Goal: Information Seeking & Learning: Learn about a topic

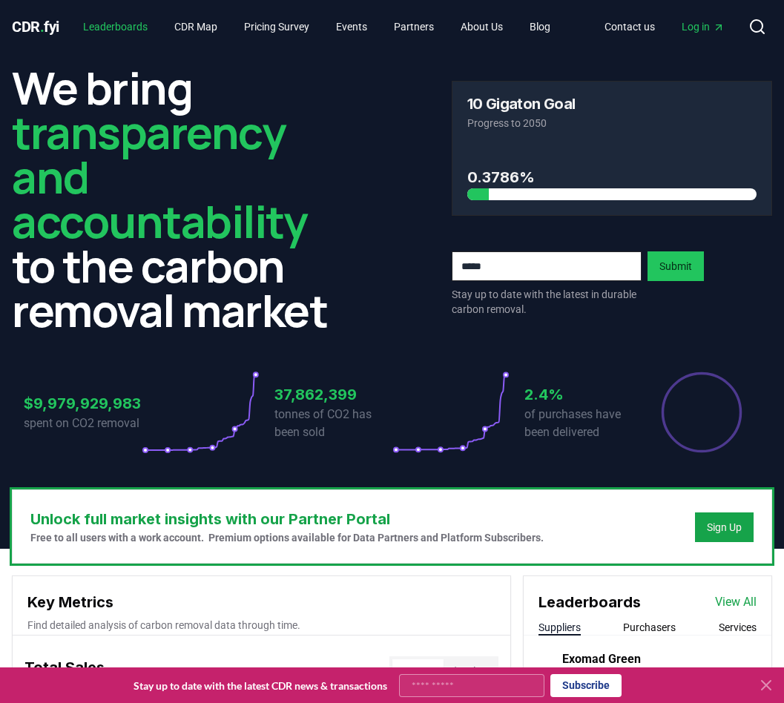
click at [143, 30] on link "Leaderboards" at bounding box center [115, 26] width 88 height 27
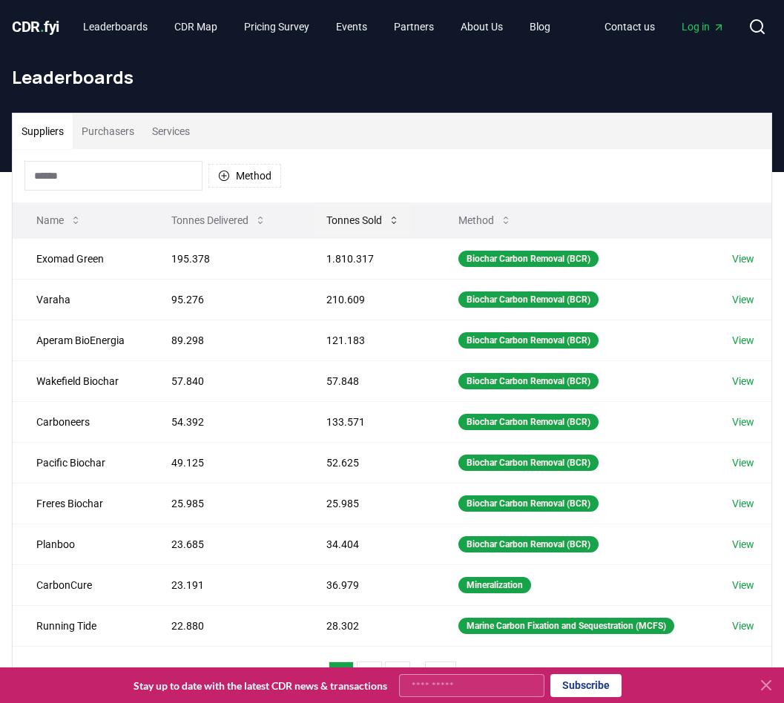
click at [340, 216] on button "Tonnes Sold" at bounding box center [362, 220] width 97 height 30
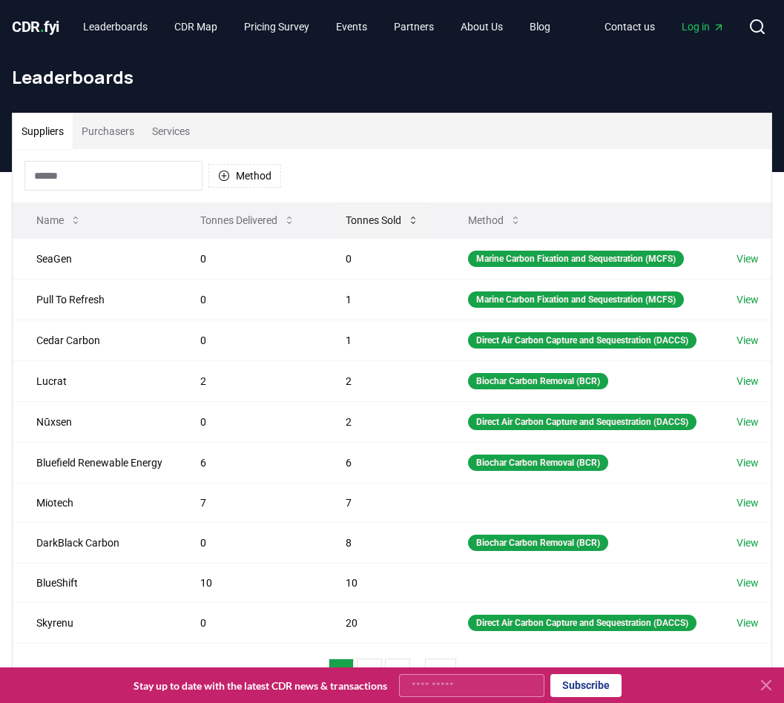
click at [366, 218] on button "Tonnes Sold" at bounding box center [382, 220] width 97 height 30
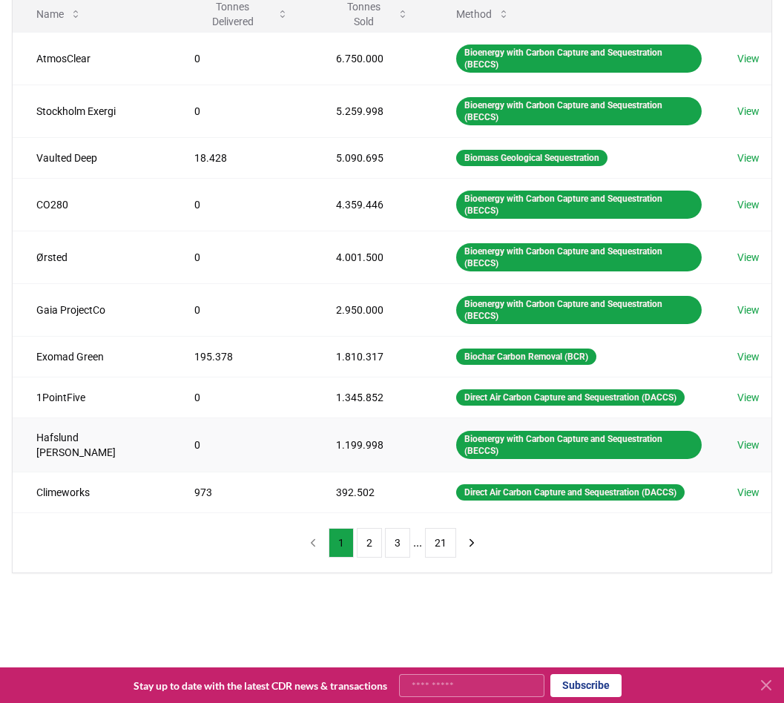
scroll to position [229, 0]
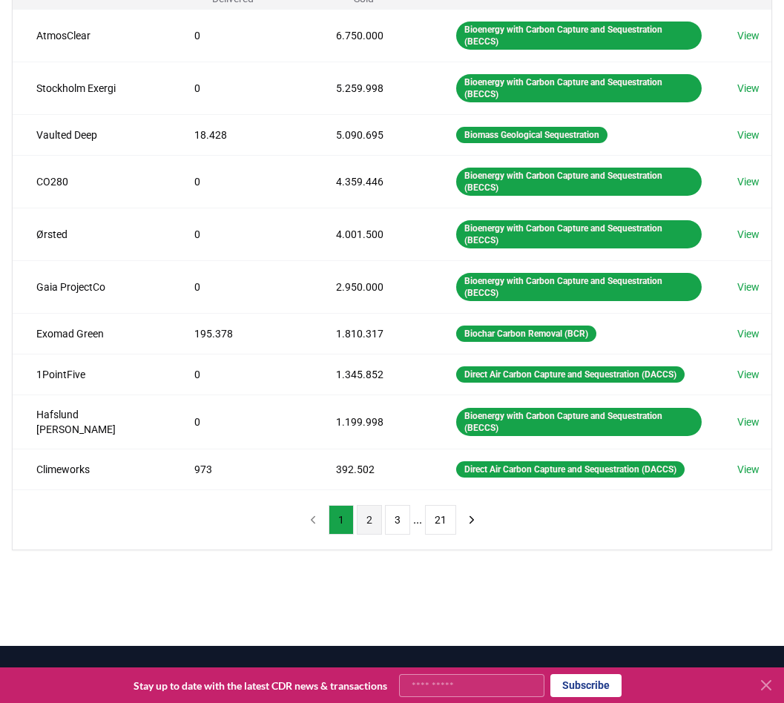
click at [374, 505] on button "2" at bounding box center [369, 520] width 25 height 30
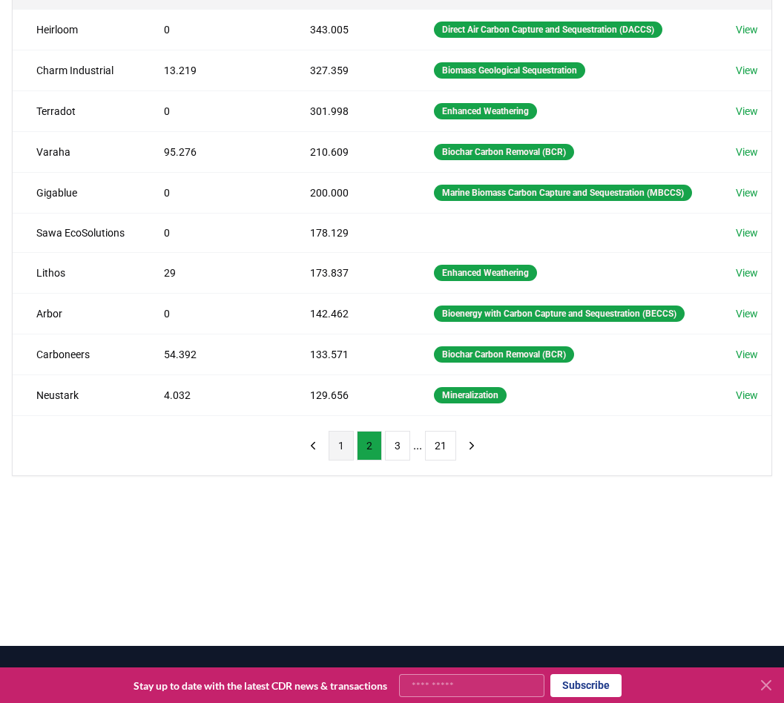
click at [342, 460] on button "1" at bounding box center [340, 446] width 25 height 30
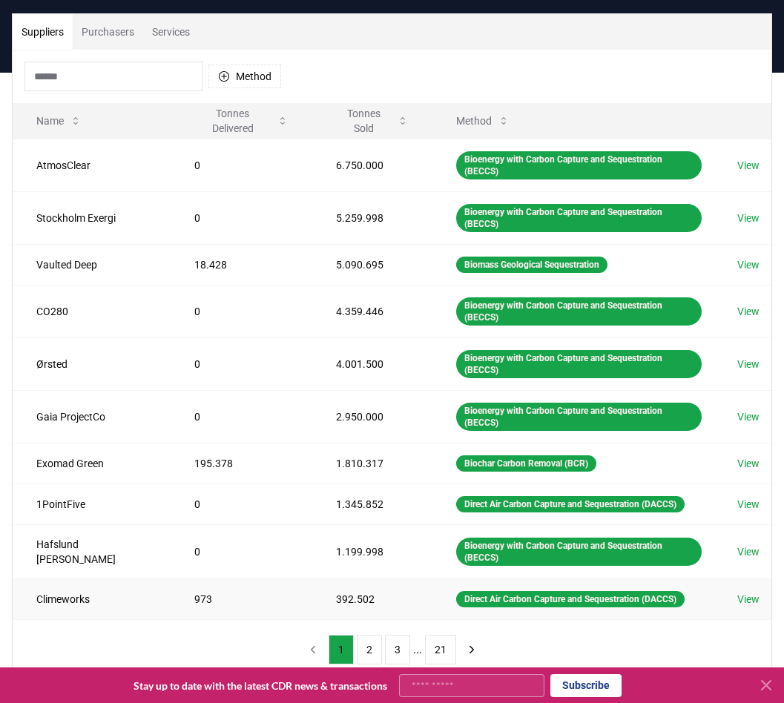
scroll to position [87, 0]
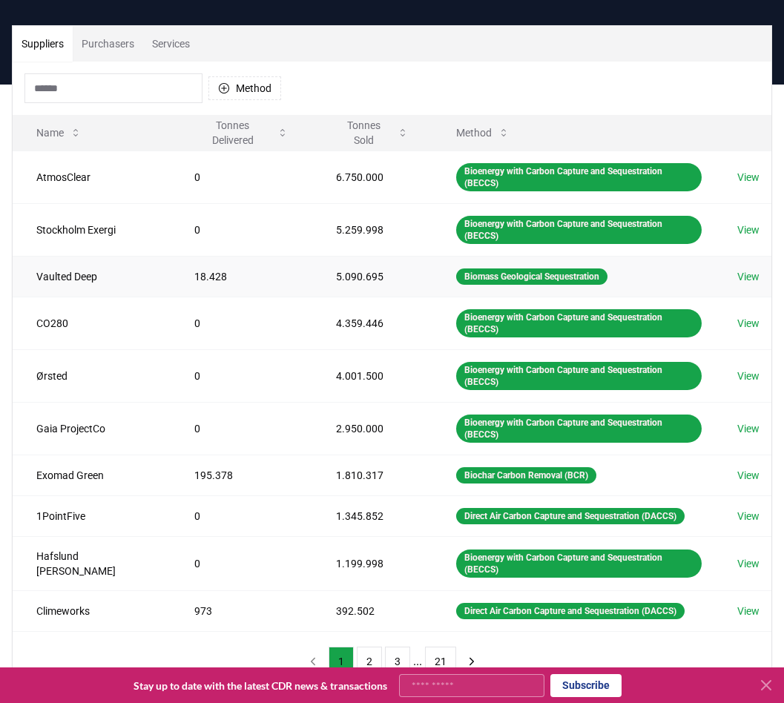
click at [171, 256] on td "18.428" at bounding box center [242, 276] width 142 height 41
drag, startPoint x: 162, startPoint y: 255, endPoint x: 335, endPoint y: 248, distance: 173.6
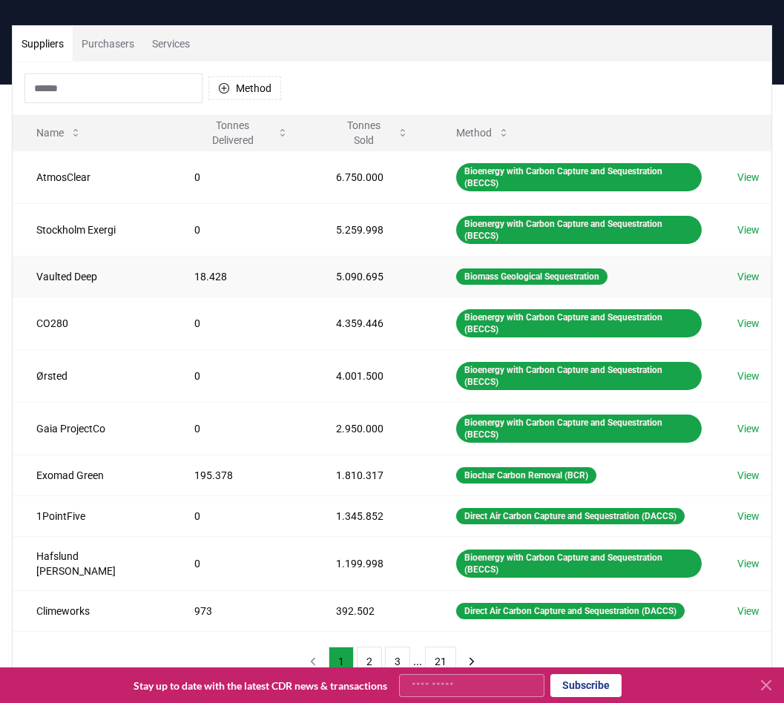
click at [335, 256] on td "5.090.695" at bounding box center [372, 276] width 120 height 41
click at [175, 256] on td "18.428" at bounding box center [242, 276] width 142 height 41
click at [329, 454] on td "1.810.317" at bounding box center [372, 474] width 120 height 41
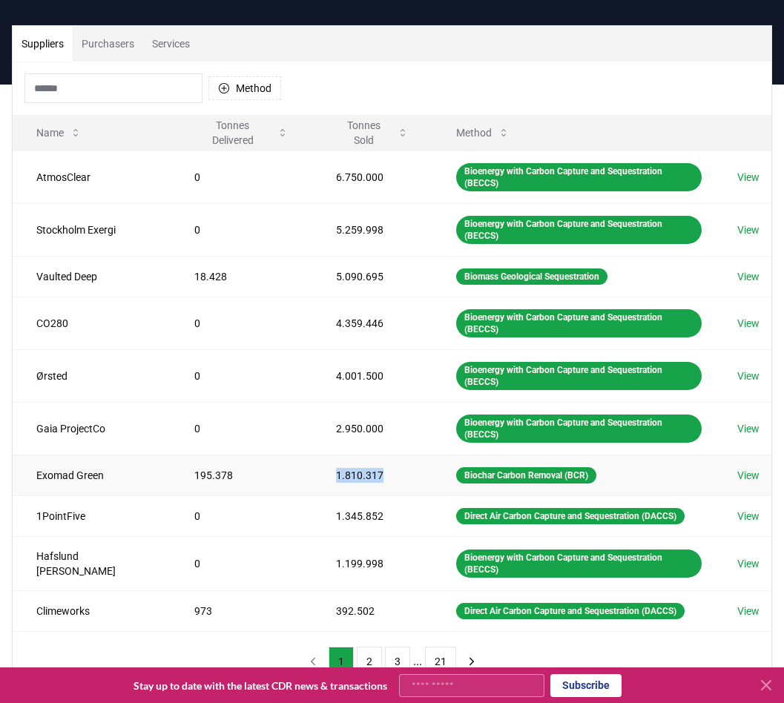
click at [329, 454] on td "1.810.317" at bounding box center [372, 474] width 120 height 41
click at [171, 454] on td "195.378" at bounding box center [242, 474] width 142 height 41
drag, startPoint x: 158, startPoint y: 412, endPoint x: 334, endPoint y: 415, distance: 175.7
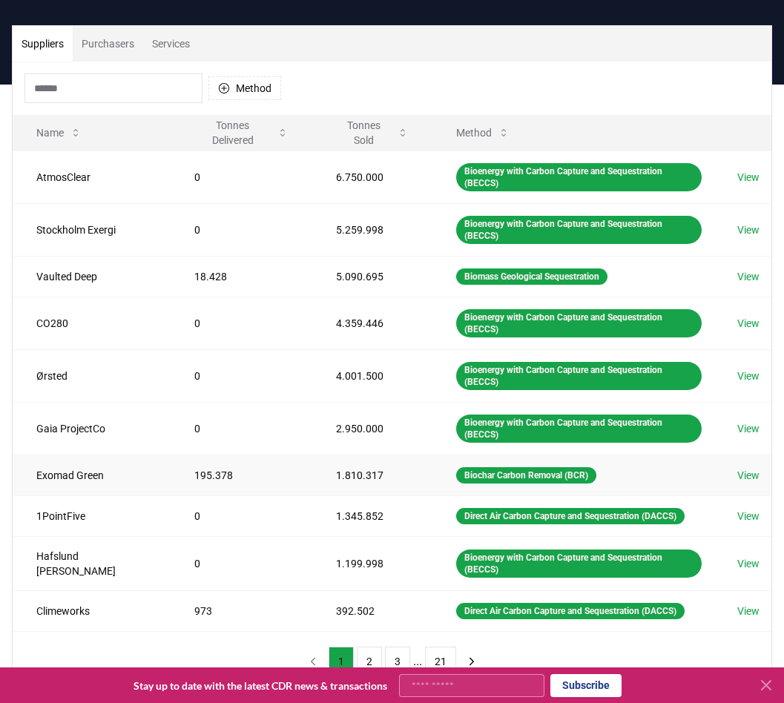
click at [334, 454] on td "1.810.317" at bounding box center [372, 474] width 120 height 41
click at [171, 590] on td "973" at bounding box center [242, 610] width 142 height 41
click at [373, 646] on button "2" at bounding box center [369, 661] width 25 height 30
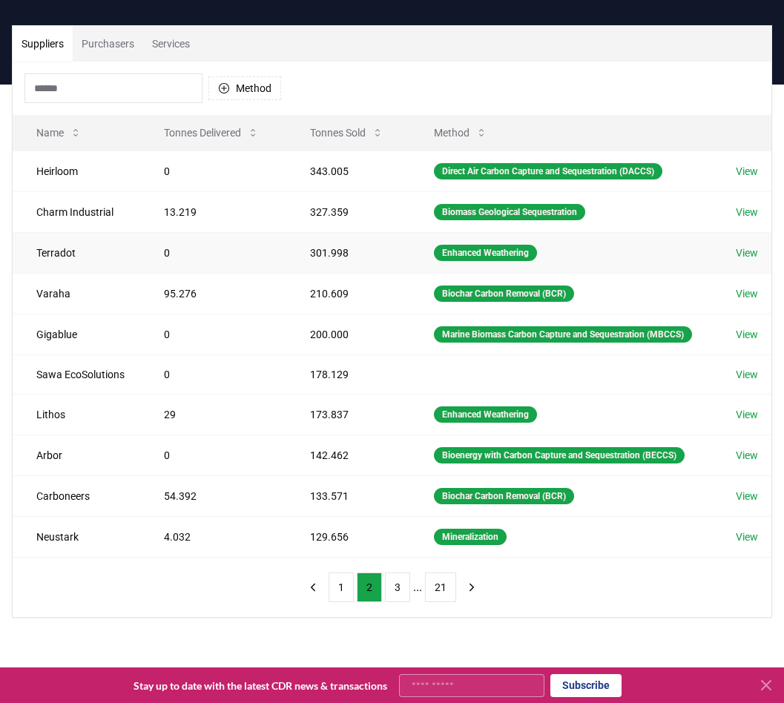
click at [317, 259] on td "301.998" at bounding box center [348, 252] width 124 height 41
click at [325, 340] on td "200.000" at bounding box center [348, 334] width 124 height 41
click at [168, 516] on td "54.392" at bounding box center [213, 495] width 146 height 41
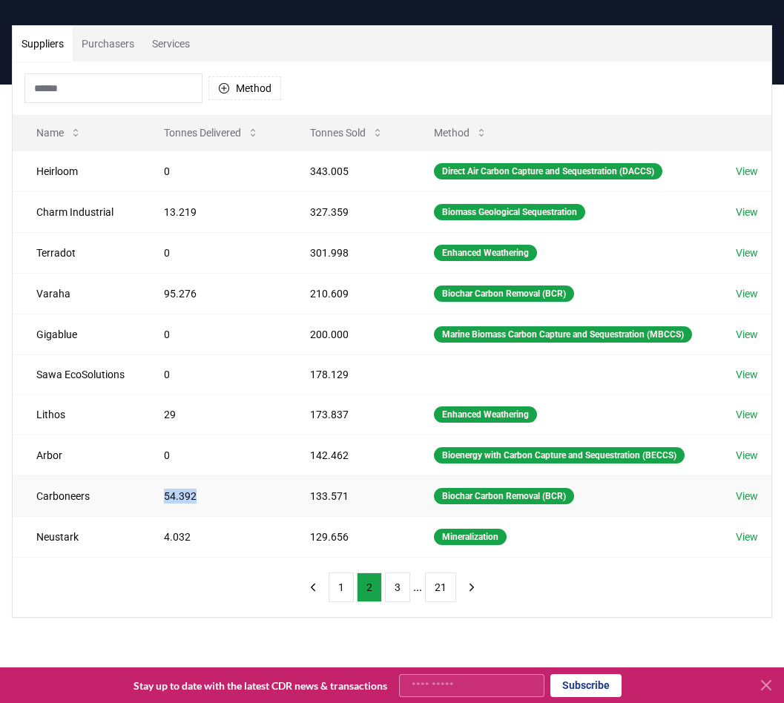
click at [168, 516] on td "54.392" at bounding box center [213, 495] width 146 height 41
click at [180, 288] on td "95.276" at bounding box center [213, 293] width 146 height 41
drag, startPoint x: 180, startPoint y: 288, endPoint x: 328, endPoint y: 300, distance: 148.1
click at [328, 300] on td "210.609" at bounding box center [348, 293] width 124 height 41
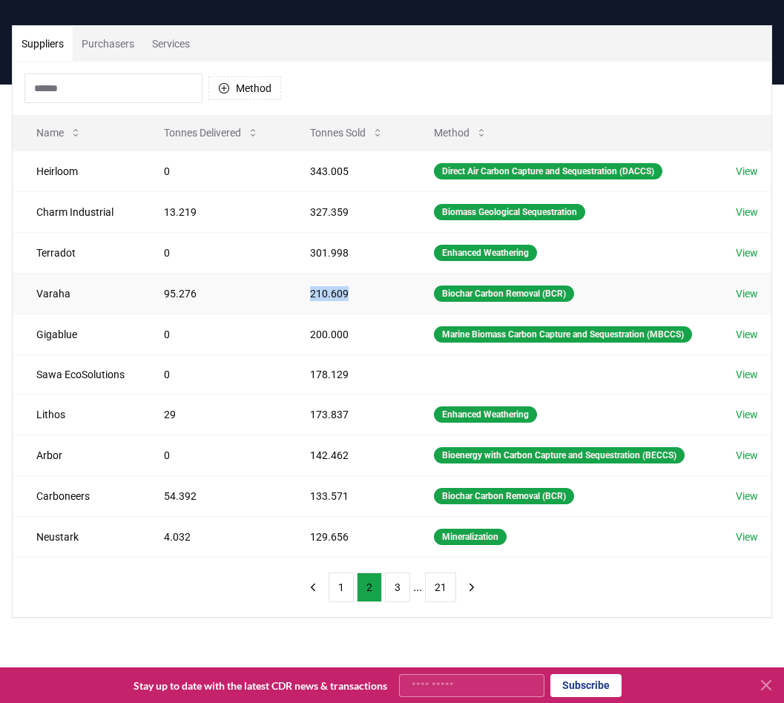
click at [328, 300] on td "210.609" at bounding box center [348, 293] width 124 height 41
click at [175, 294] on td "95.276" at bounding box center [213, 293] width 146 height 41
click at [328, 434] on td "173.837" at bounding box center [348, 414] width 124 height 41
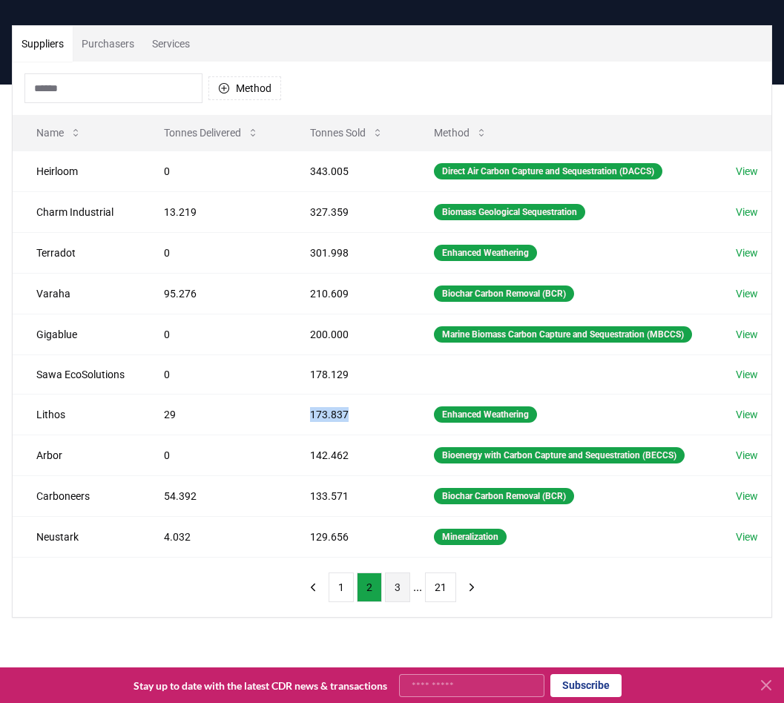
click at [395, 602] on button "3" at bounding box center [397, 587] width 25 height 30
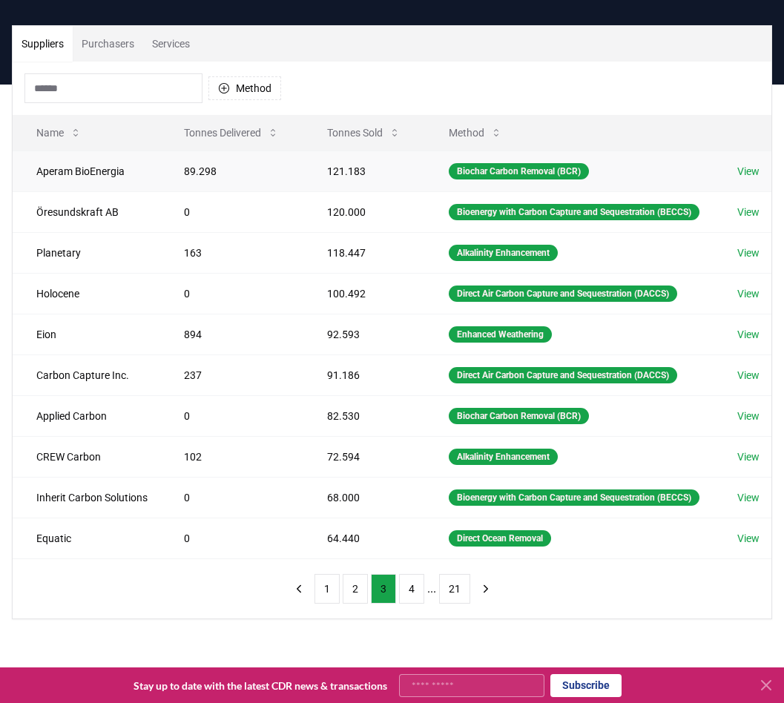
click at [758, 168] on link "View" at bounding box center [748, 171] width 22 height 15
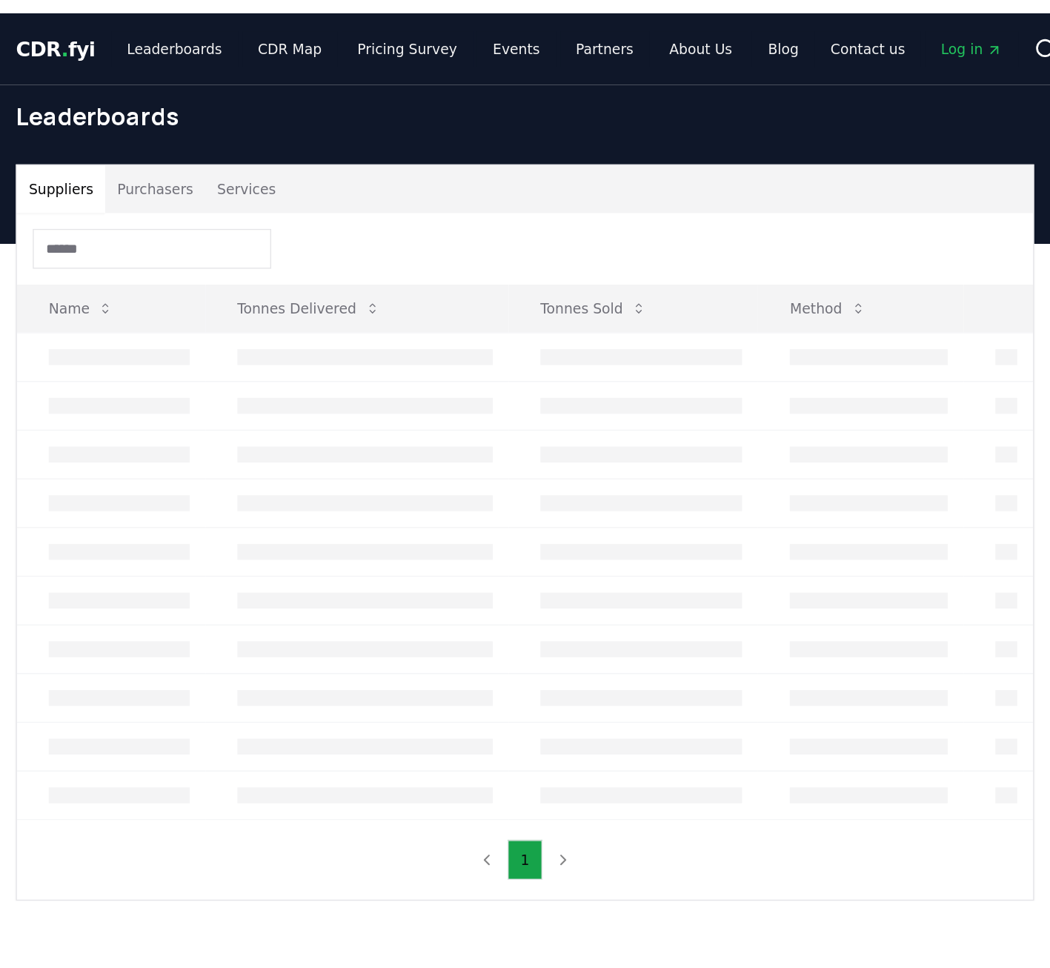
scroll to position [87, 0]
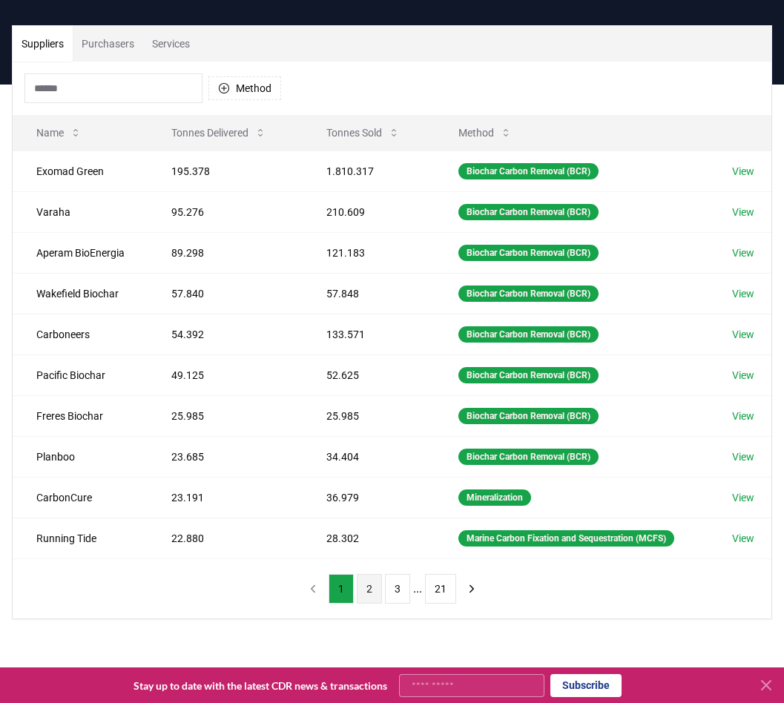
click at [371, 586] on button "2" at bounding box center [369, 589] width 25 height 30
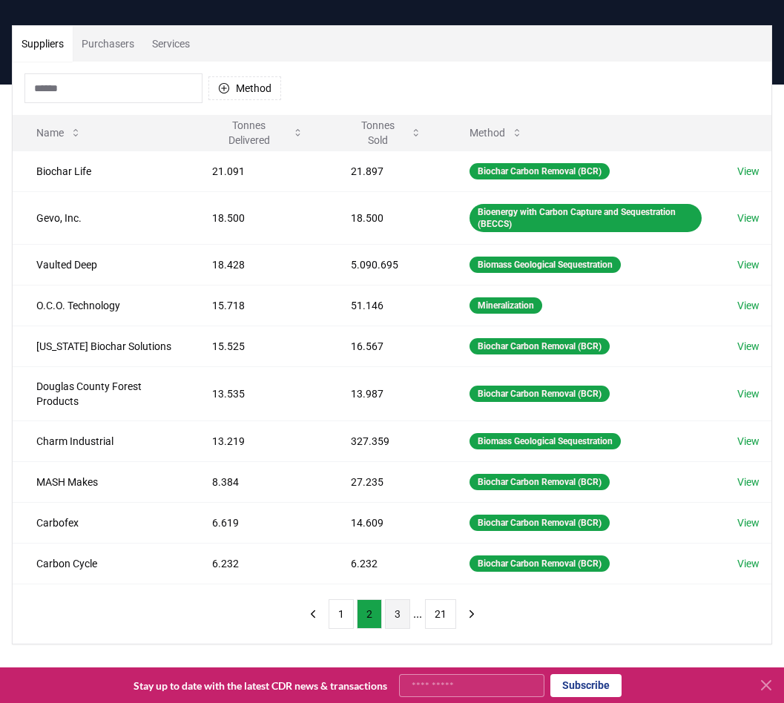
click at [394, 612] on button "3" at bounding box center [397, 614] width 25 height 30
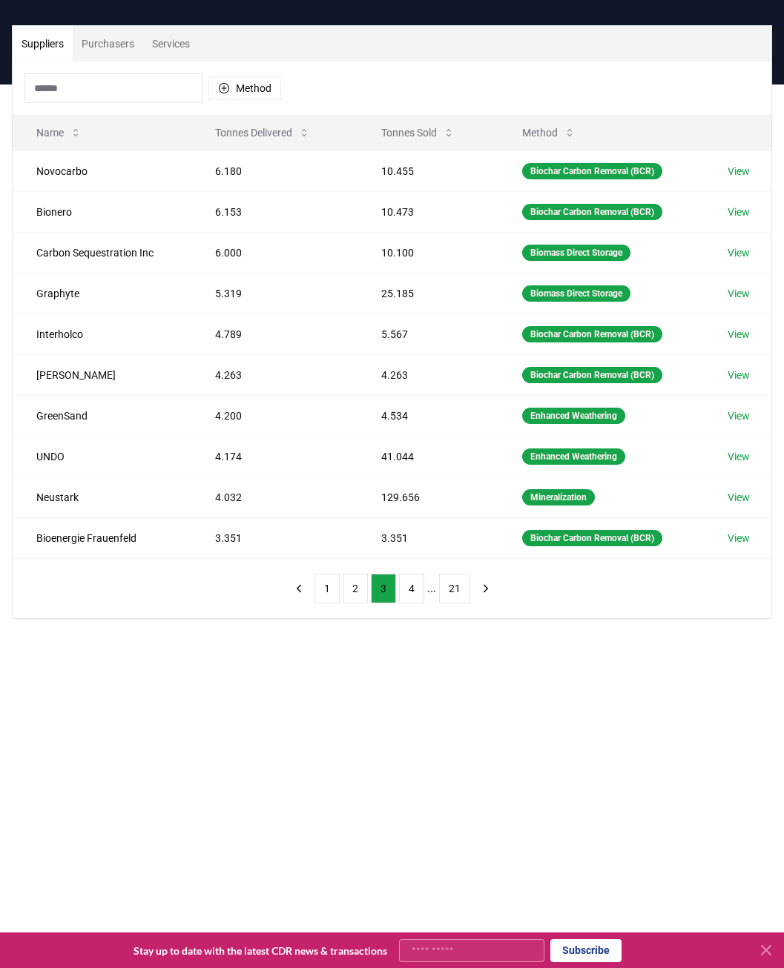
click at [0, 514] on html "CDR . fyi Leaderboards CDR Map Pricing Survey Events Partners About Us Blog Con…" at bounding box center [392, 591] width 784 height 1357
